Goal: Transaction & Acquisition: Purchase product/service

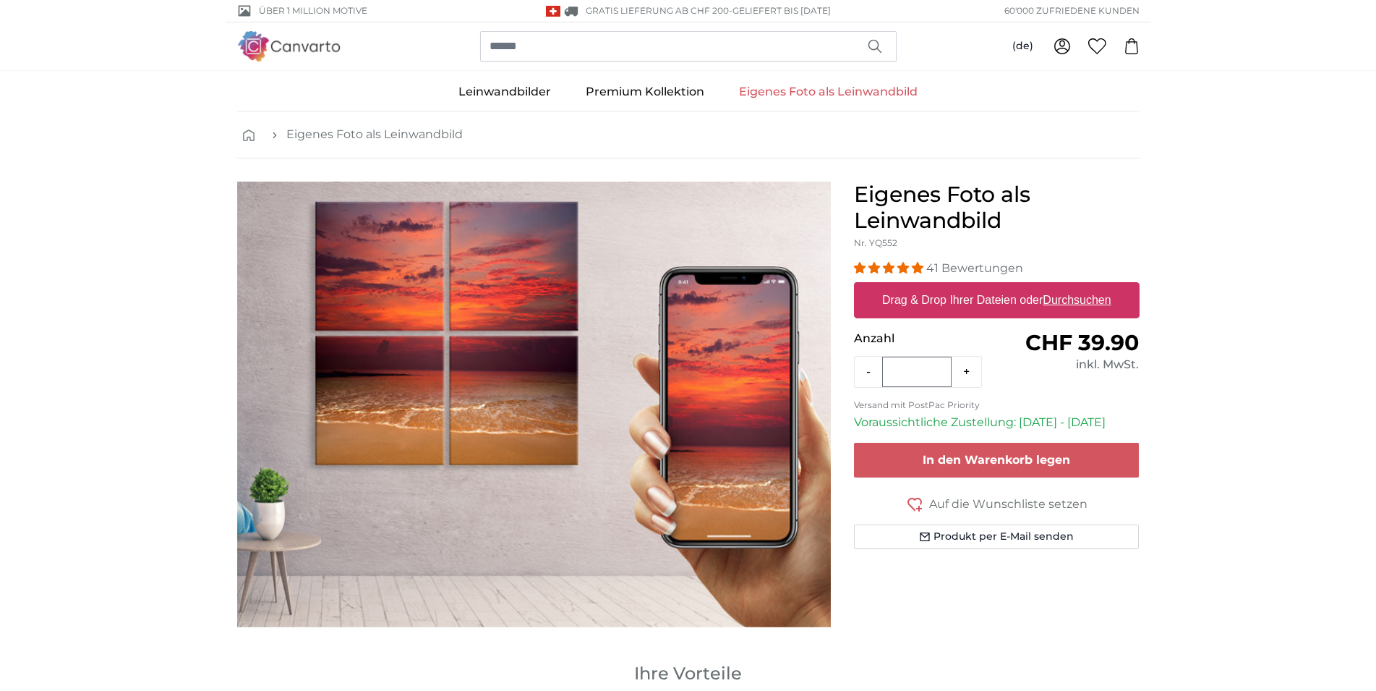
click at [1073, 301] on u "Durchsuchen" at bounding box center [1077, 300] width 68 height 12
click at [1073, 286] on input "Drag & Drop Ihrer Dateien oder Durchsuchen" at bounding box center [997, 284] width 286 height 4
type input "**********"
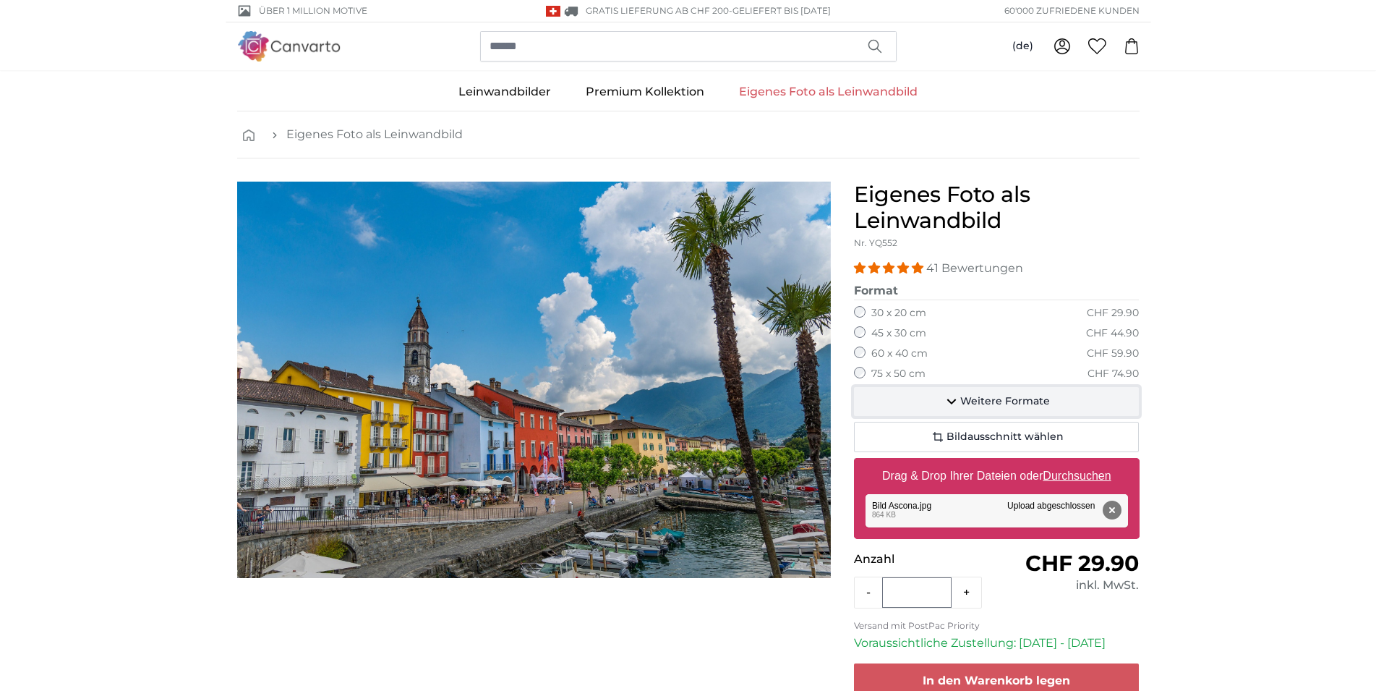
click at [1004, 404] on span "Weitere Formate" at bounding box center [1005, 401] width 90 height 14
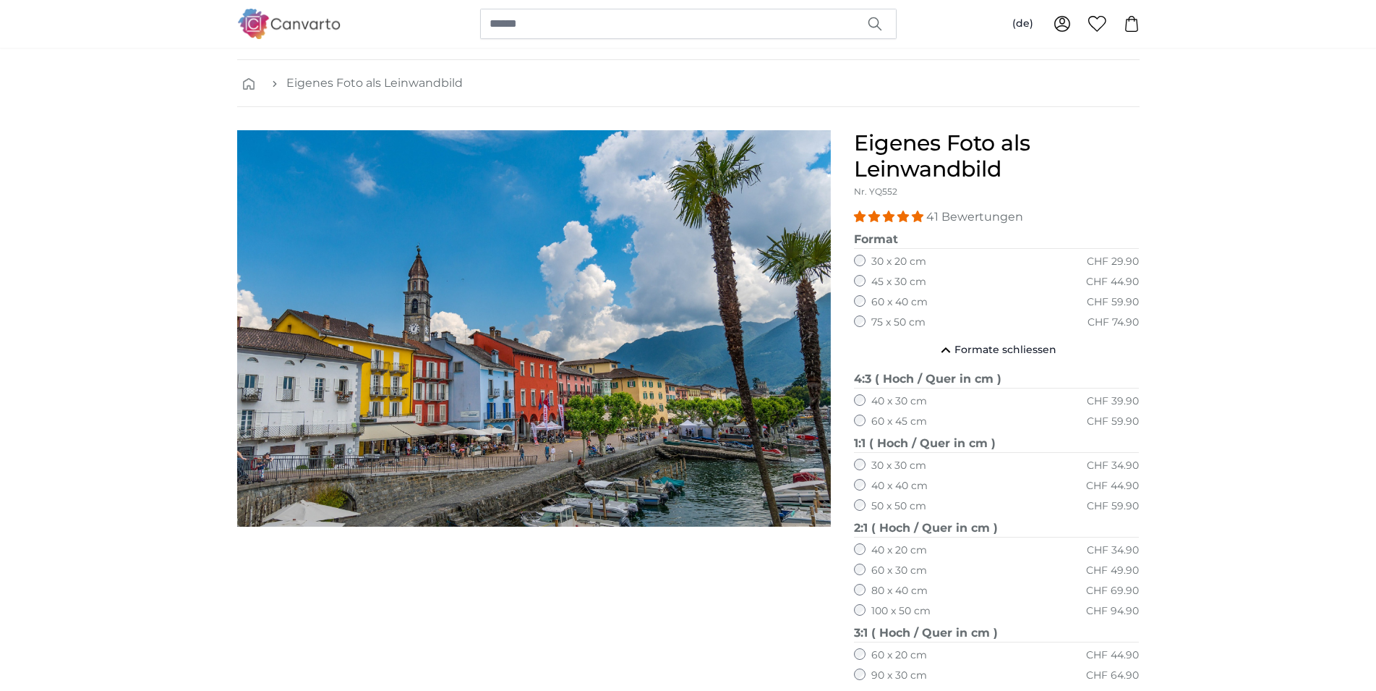
scroll to position [74, 0]
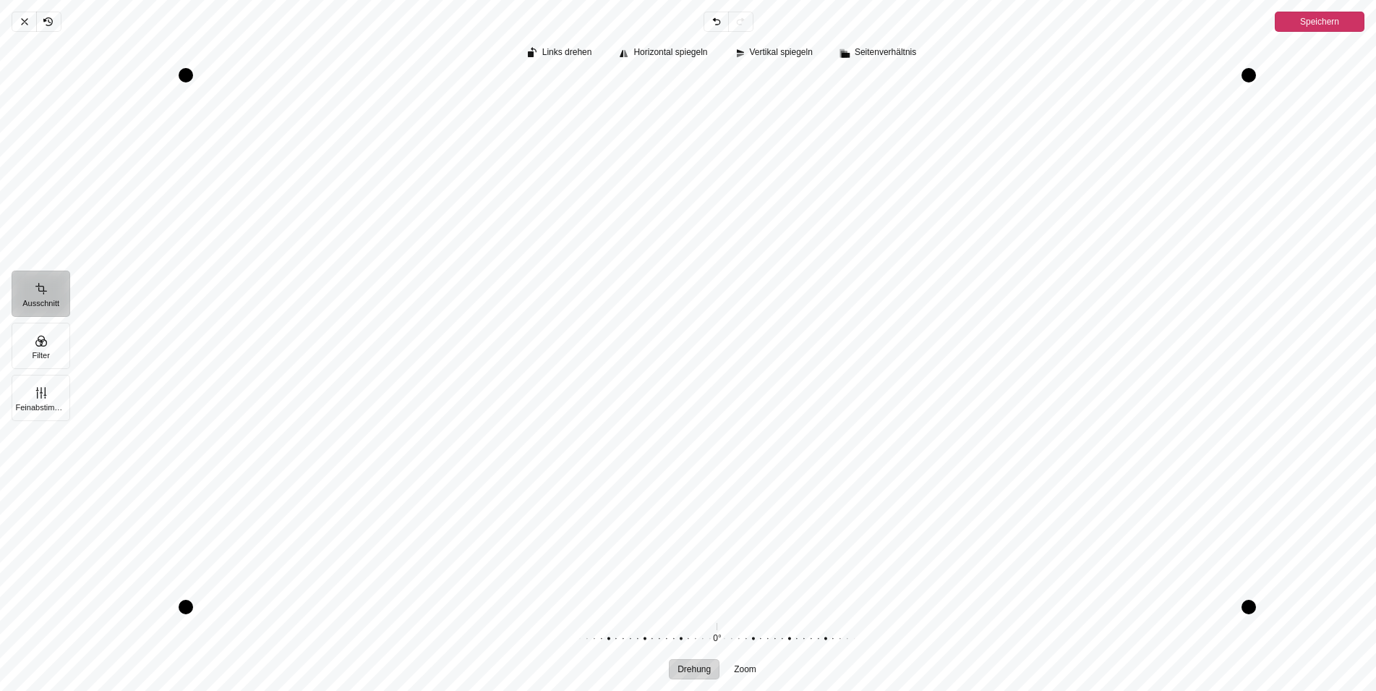
drag, startPoint x: 738, startPoint y: 460, endPoint x: 791, endPoint y: 440, distance: 56.3
click at [791, 440] on div "Pintura" at bounding box center [716, 340] width 1295 height 531
click at [20, 17] on icon "Pintura" at bounding box center [25, 22] width 12 height 12
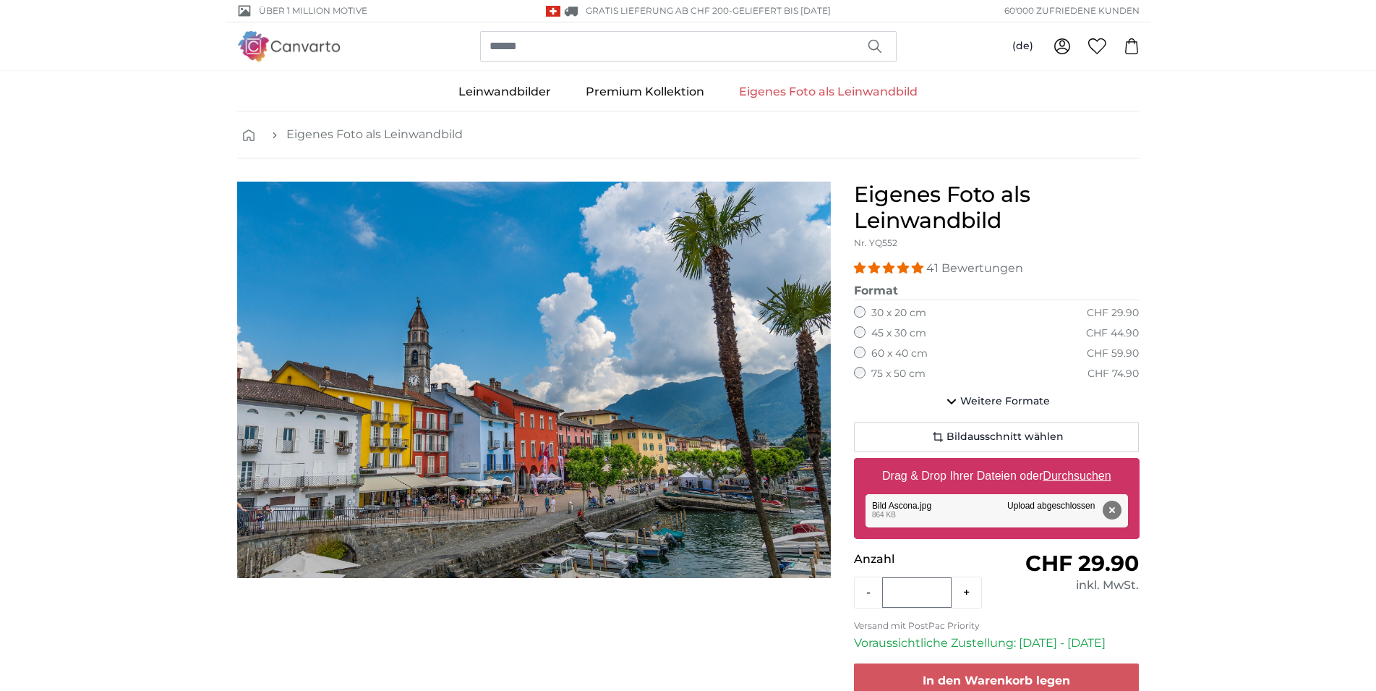
click at [1071, 474] on u "Durchsuchen" at bounding box center [1077, 475] width 68 height 12
click at [1071, 462] on input "Drag & Drop Ihrer Dateien oder Durchsuchen" at bounding box center [997, 460] width 286 height 4
type input "**********"
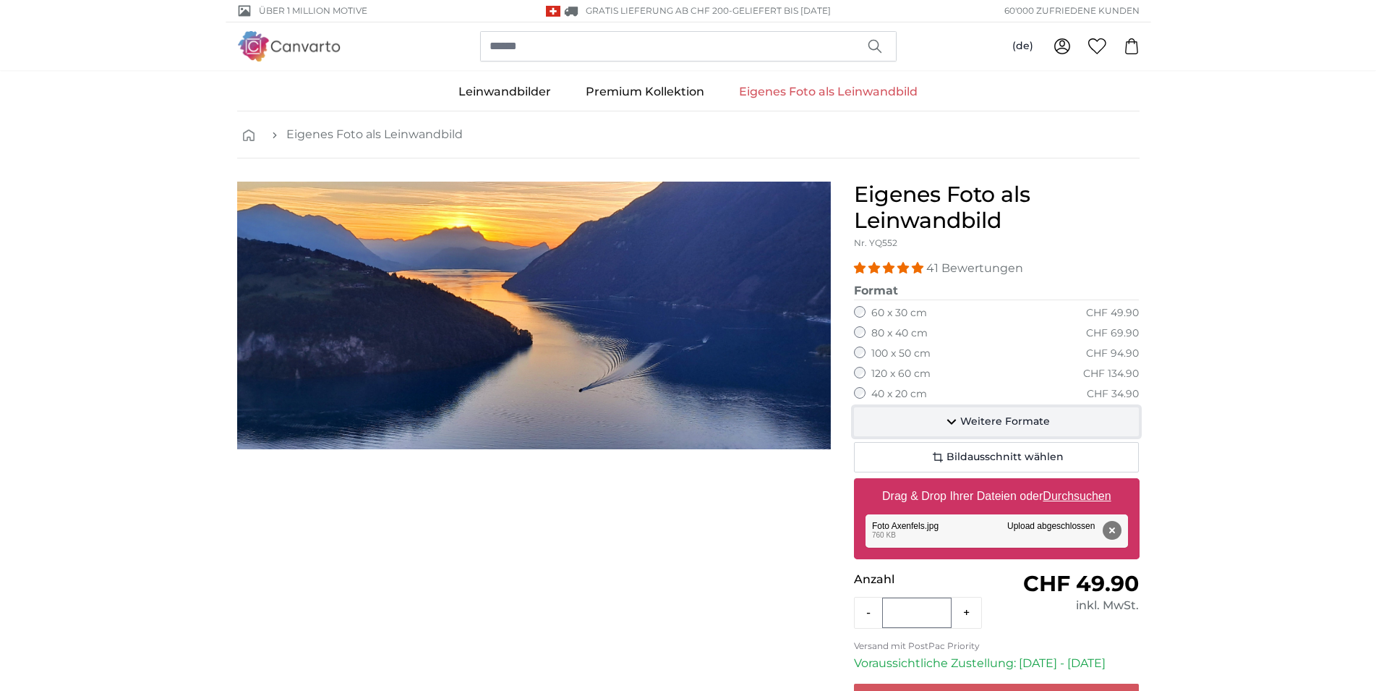
click at [1011, 419] on span "Weitere Formate" at bounding box center [1005, 421] width 90 height 14
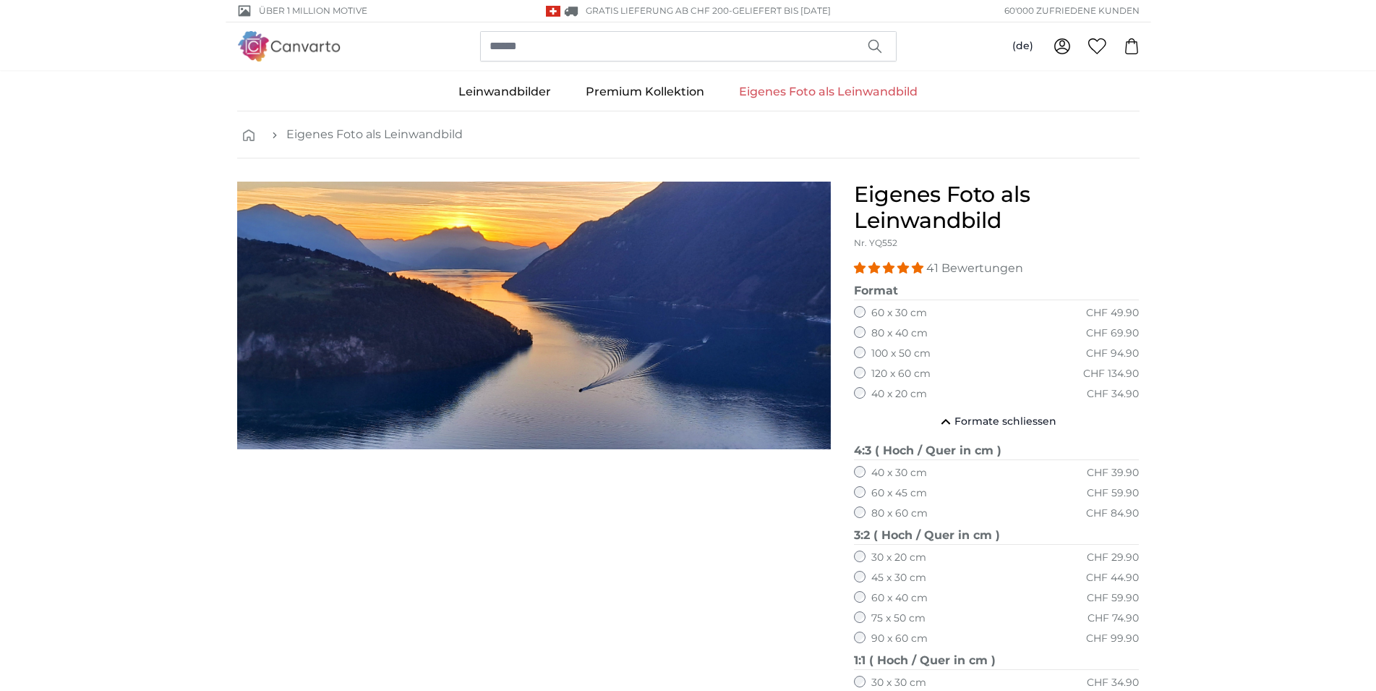
click at [802, 91] on link "Eigenes Foto als Leinwandbild" at bounding box center [828, 92] width 213 height 38
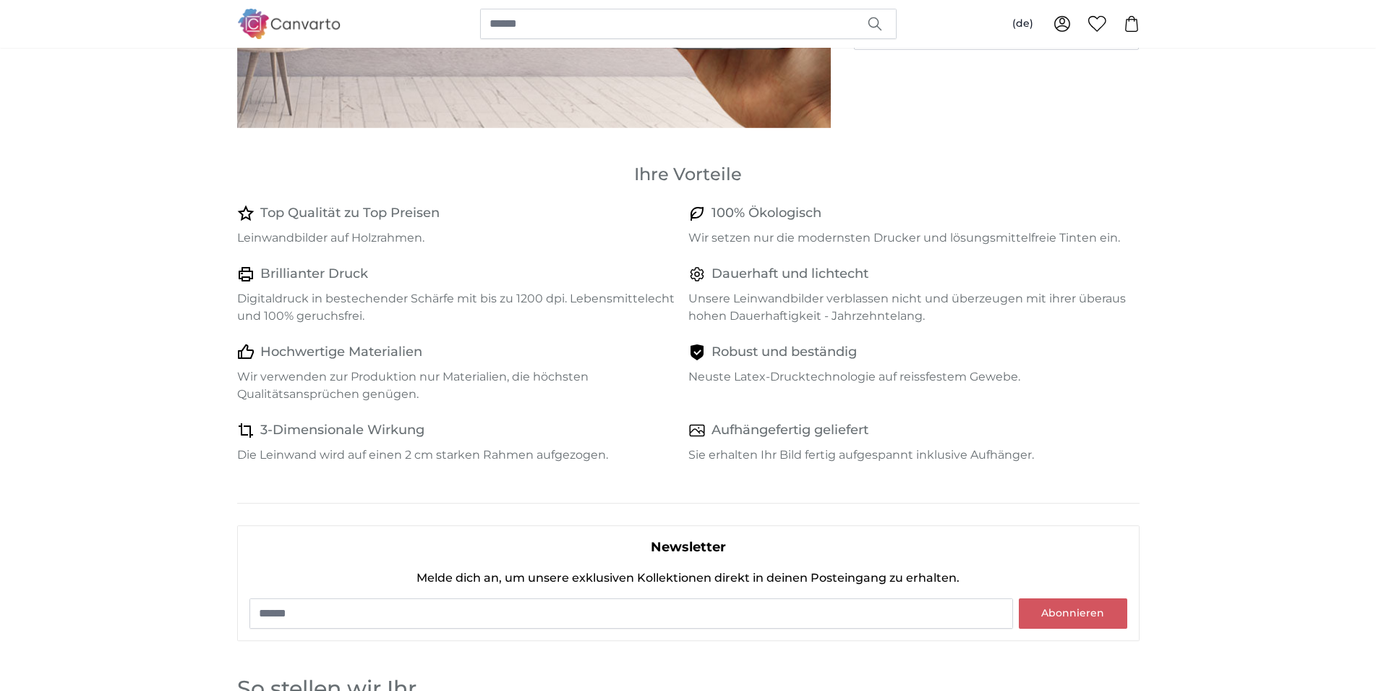
scroll to position [443, 0]
